Goal: Information Seeking & Learning: Learn about a topic

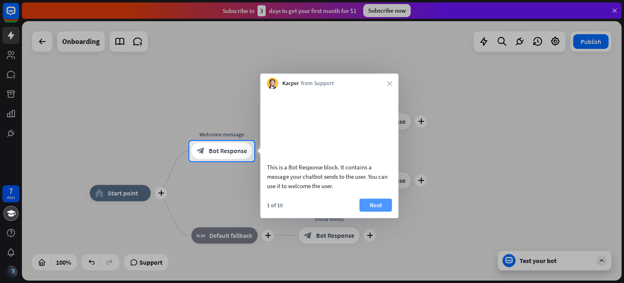
click at [369, 211] on button "Next" at bounding box center [376, 204] width 33 height 13
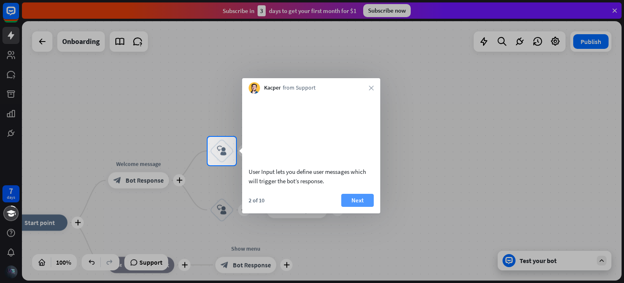
click at [360, 207] on button "Next" at bounding box center [358, 200] width 33 height 13
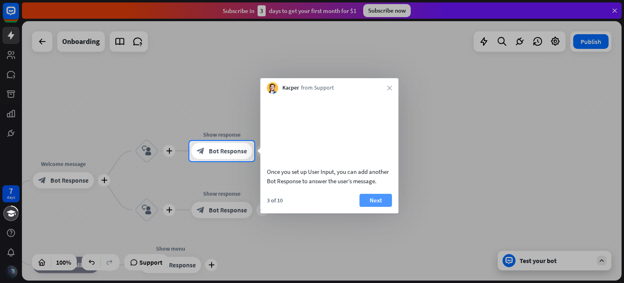
click at [367, 207] on button "Next" at bounding box center [376, 200] width 33 height 13
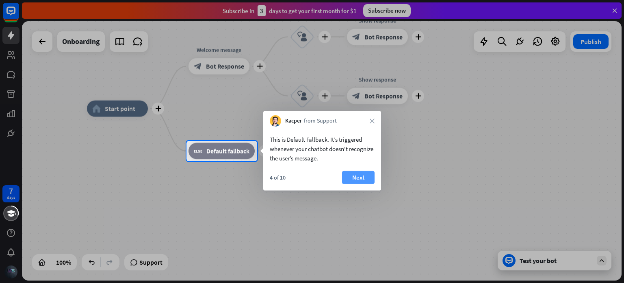
click at [363, 174] on button "Next" at bounding box center [358, 177] width 33 height 13
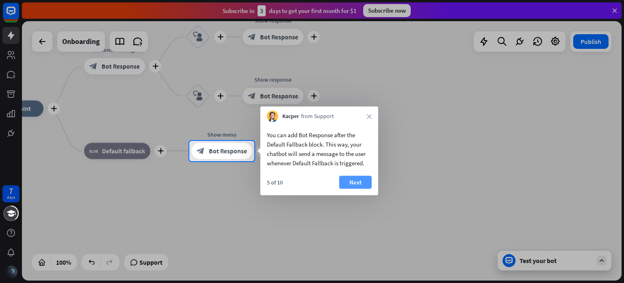
click at [361, 179] on button "Next" at bounding box center [355, 182] width 33 height 13
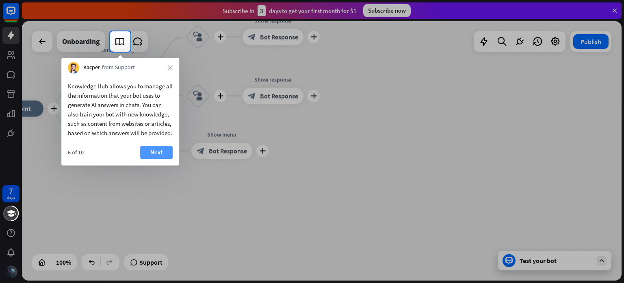
click at [168, 159] on button "Next" at bounding box center [156, 152] width 33 height 13
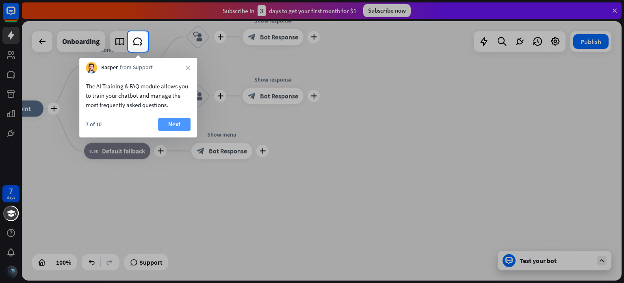
click at [162, 121] on button "Next" at bounding box center [174, 123] width 33 height 13
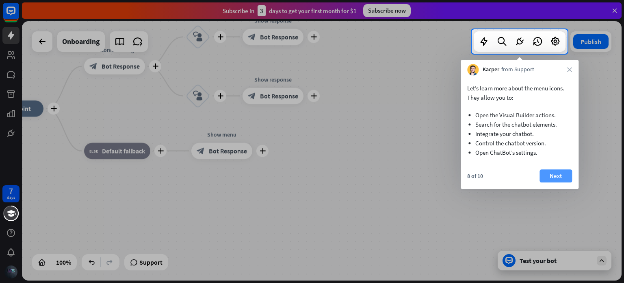
click at [570, 177] on button "Next" at bounding box center [556, 175] width 33 height 13
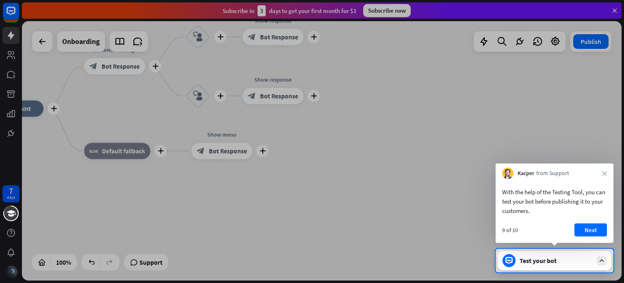
click at [530, 261] on div "Test your bot" at bounding box center [556, 260] width 73 height 8
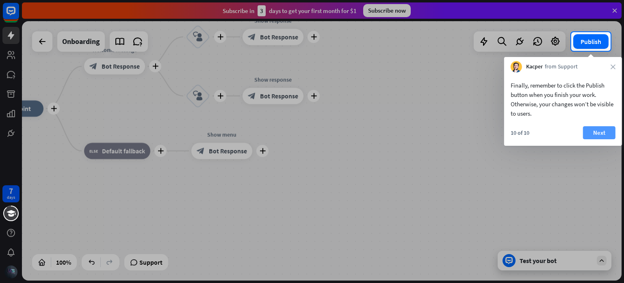
click at [605, 130] on button "Next" at bounding box center [599, 132] width 33 height 13
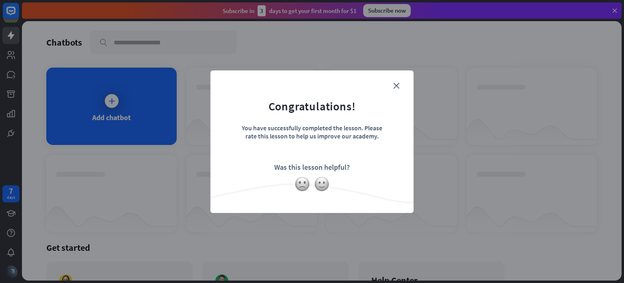
click at [392, 86] on form "Congratulations! You have successfully completed the lesson. Please rate this l…" at bounding box center [312, 128] width 183 height 97
click at [400, 83] on form "Congratulations! You have successfully completed the lesson. Please rate this l…" at bounding box center [312, 128] width 183 height 97
click at [395, 85] on icon "close" at bounding box center [397, 86] width 6 height 6
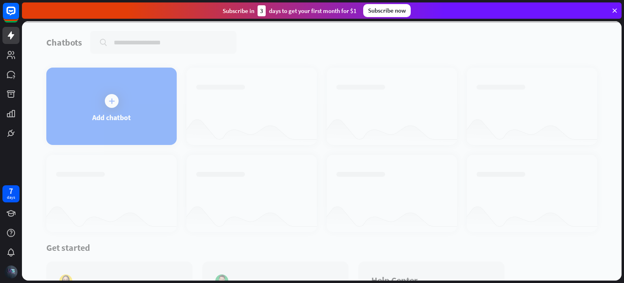
click at [115, 113] on div at bounding box center [322, 150] width 600 height 259
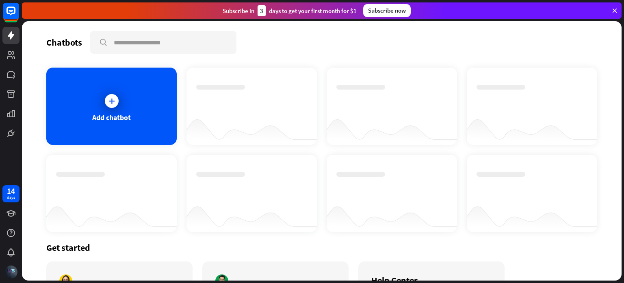
click at [115, 113] on div "Add chatbot" at bounding box center [111, 117] width 39 height 9
